Goal: Transaction & Acquisition: Purchase product/service

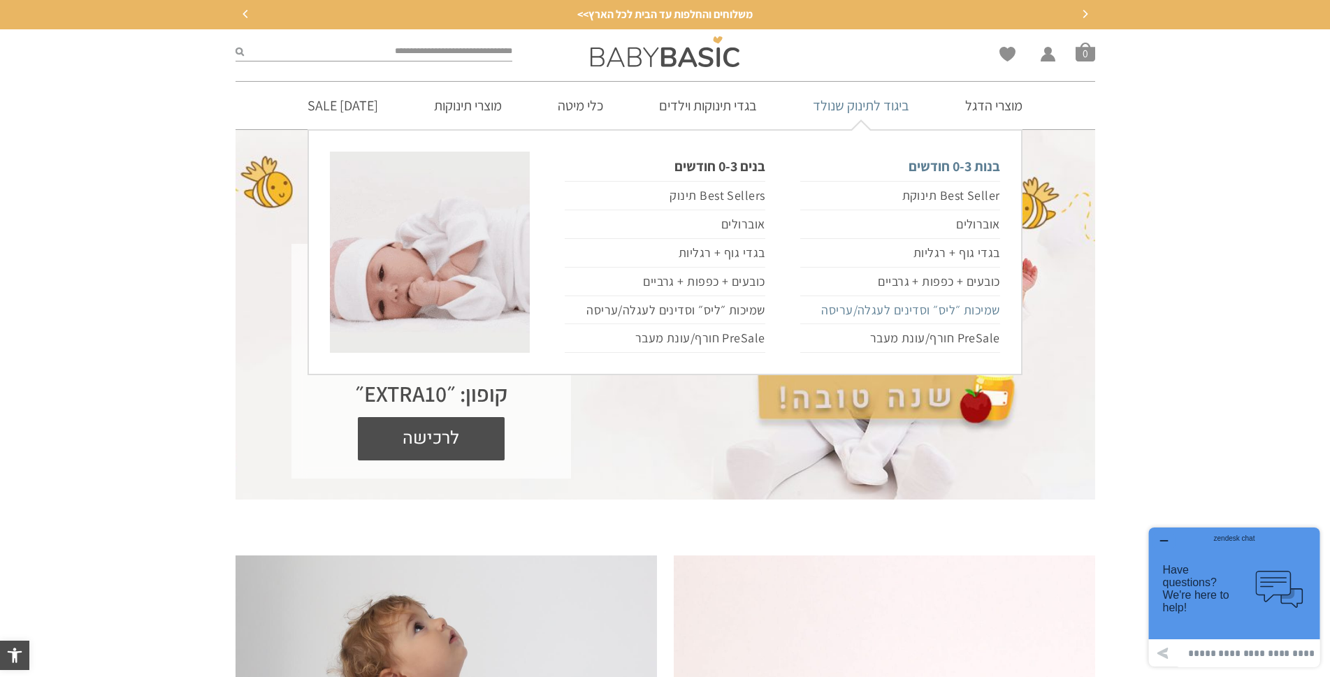
click at [908, 310] on link "שמיכות ״ליס״ וסדינים לעגלה/עריסה" at bounding box center [900, 310] width 200 height 29
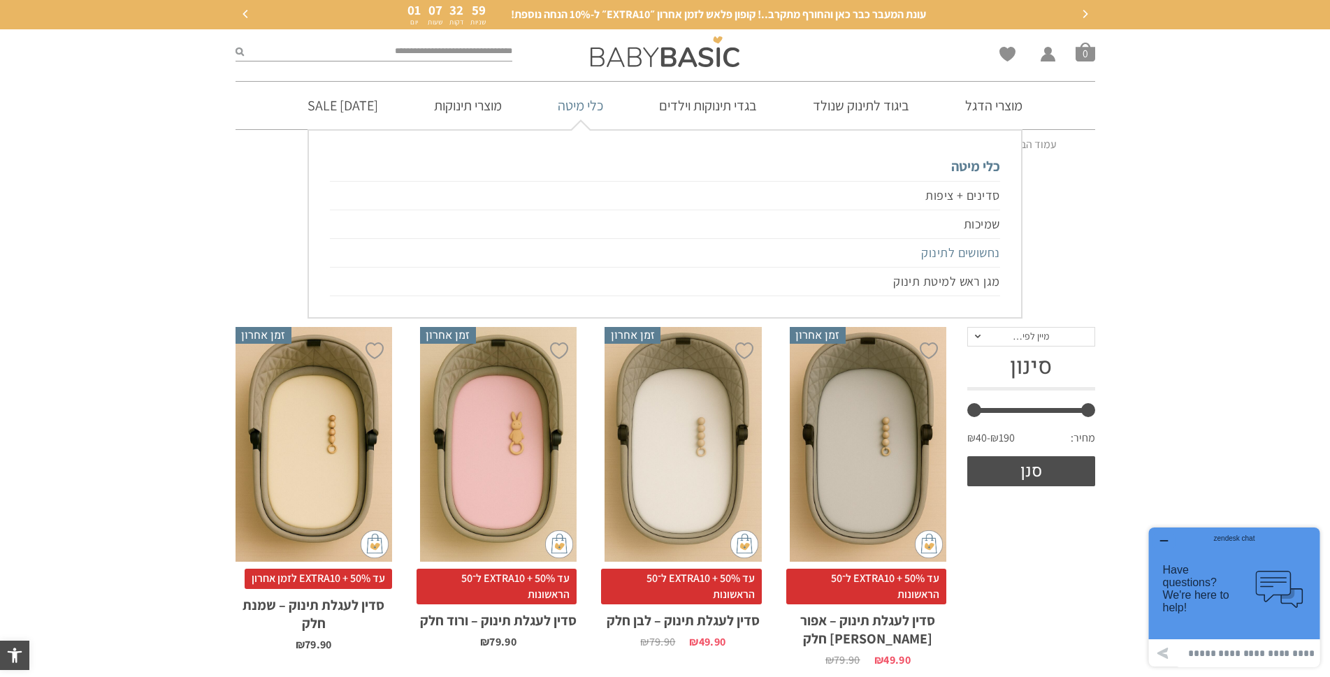
click at [942, 259] on link "נחשושים לתינוק" at bounding box center [664, 253] width 669 height 29
